Goal: Task Accomplishment & Management: Manage account settings

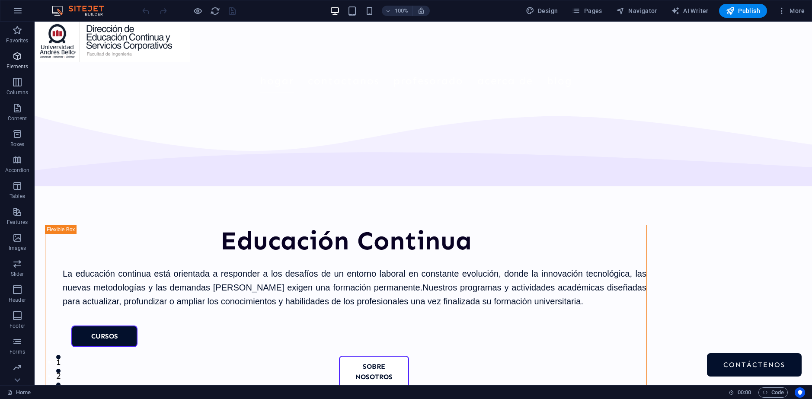
click at [17, 63] on span "Elements" at bounding box center [17, 61] width 35 height 21
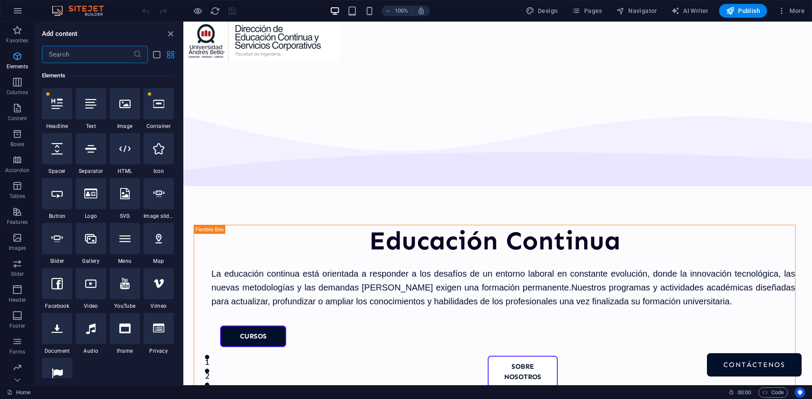
scroll to position [92, 0]
click at [778, 9] on icon "button" at bounding box center [781, 10] width 9 height 9
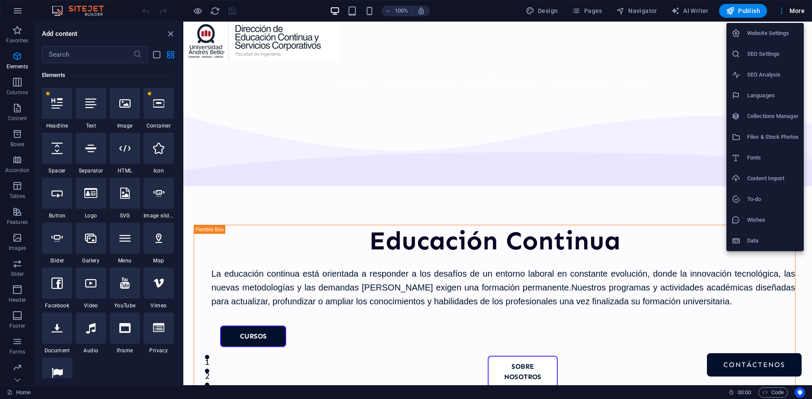
click at [770, 93] on h6 "Languages" at bounding box center [772, 95] width 51 height 10
select select "148"
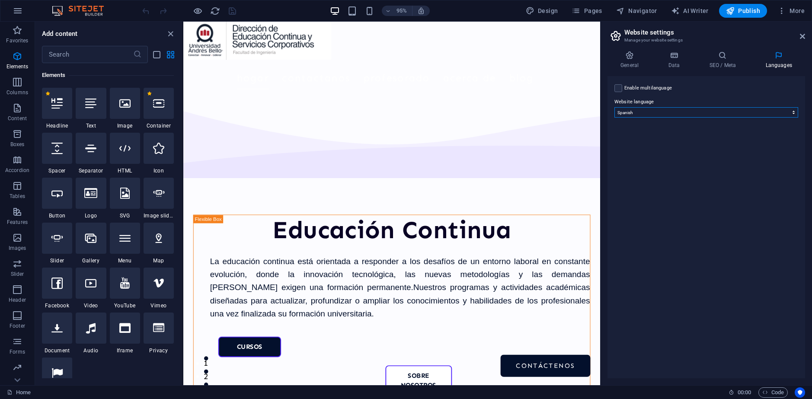
click at [683, 113] on select "Abkhazian Afar Afrikaans Akan Albanian Amharic Arabic Aragonese Armenian Assame…" at bounding box center [706, 112] width 184 height 10
click at [630, 63] on h4 "General" at bounding box center [631, 60] width 48 height 18
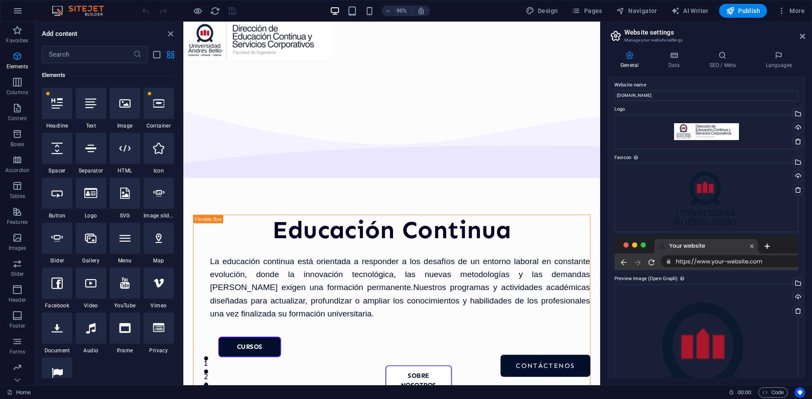
scroll to position [0, 0]
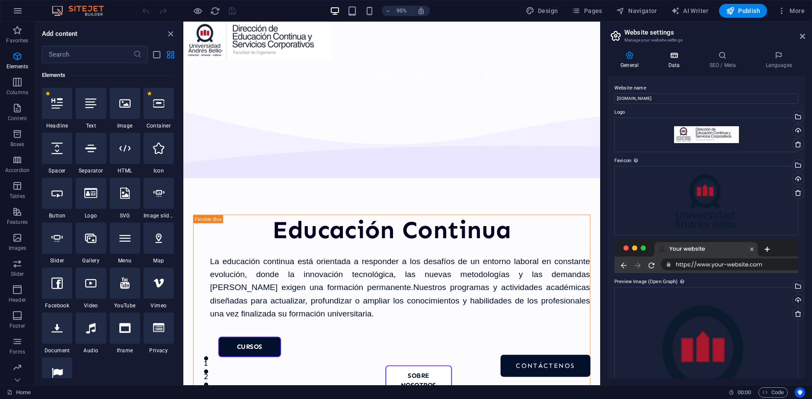
click at [674, 61] on h4 "Data" at bounding box center [675, 60] width 41 height 18
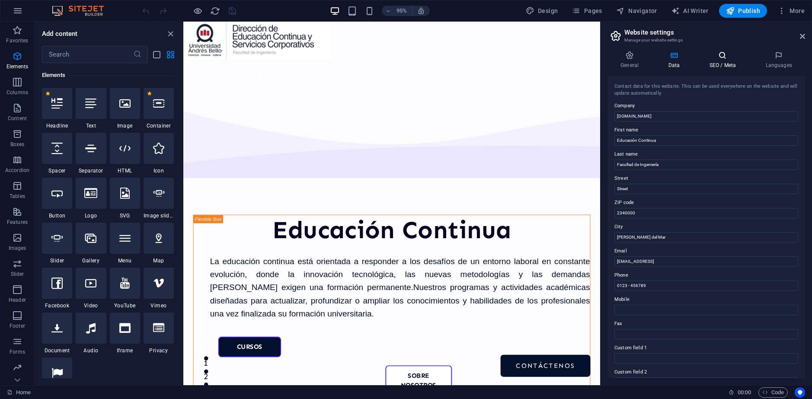
click at [723, 57] on icon at bounding box center [722, 55] width 53 height 9
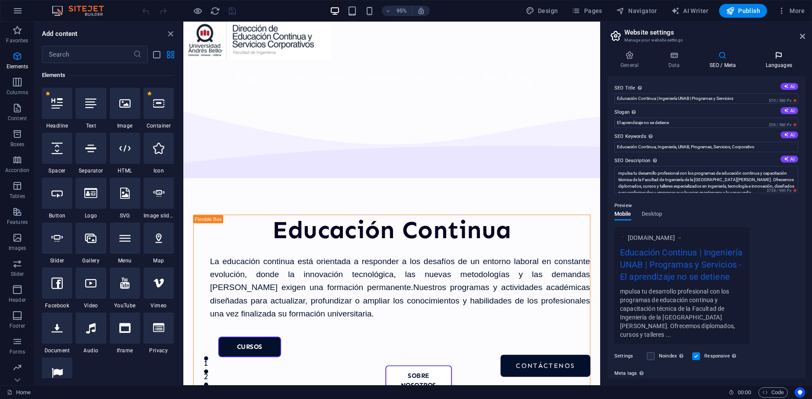
click at [783, 51] on icon at bounding box center [778, 55] width 53 height 9
